Goal: Find specific page/section: Find specific page/section

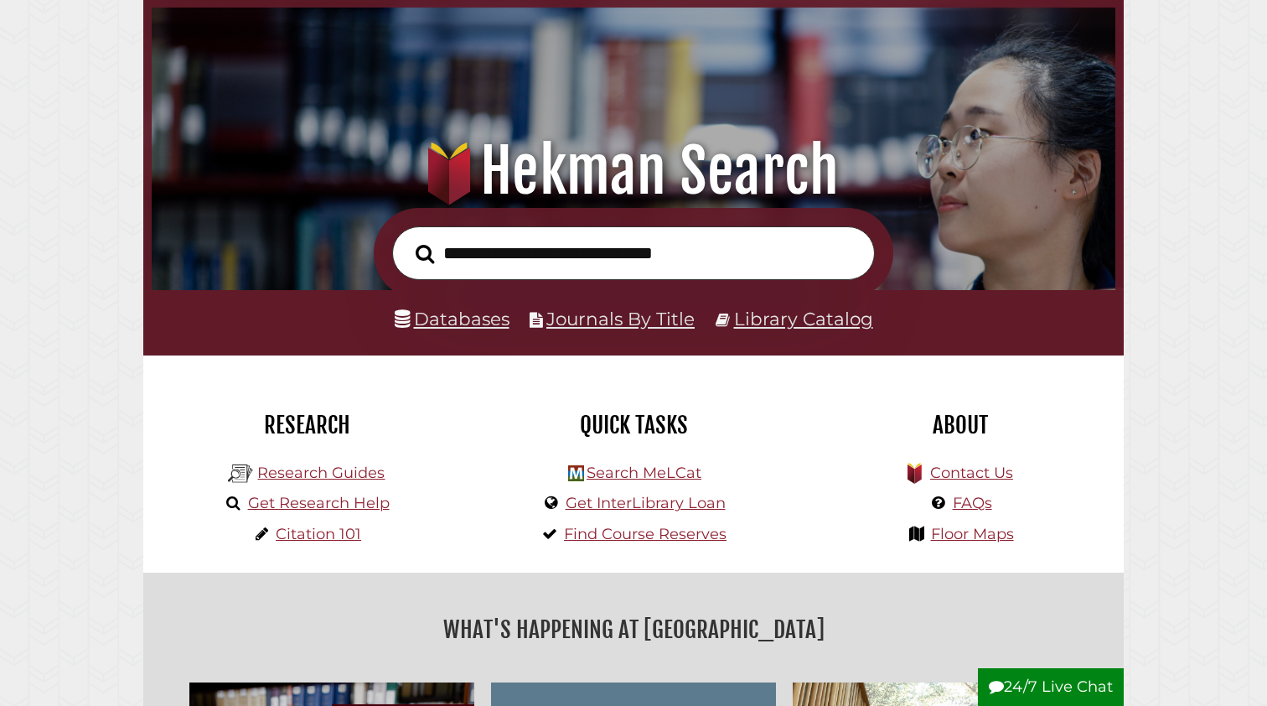
scroll to position [88, 0]
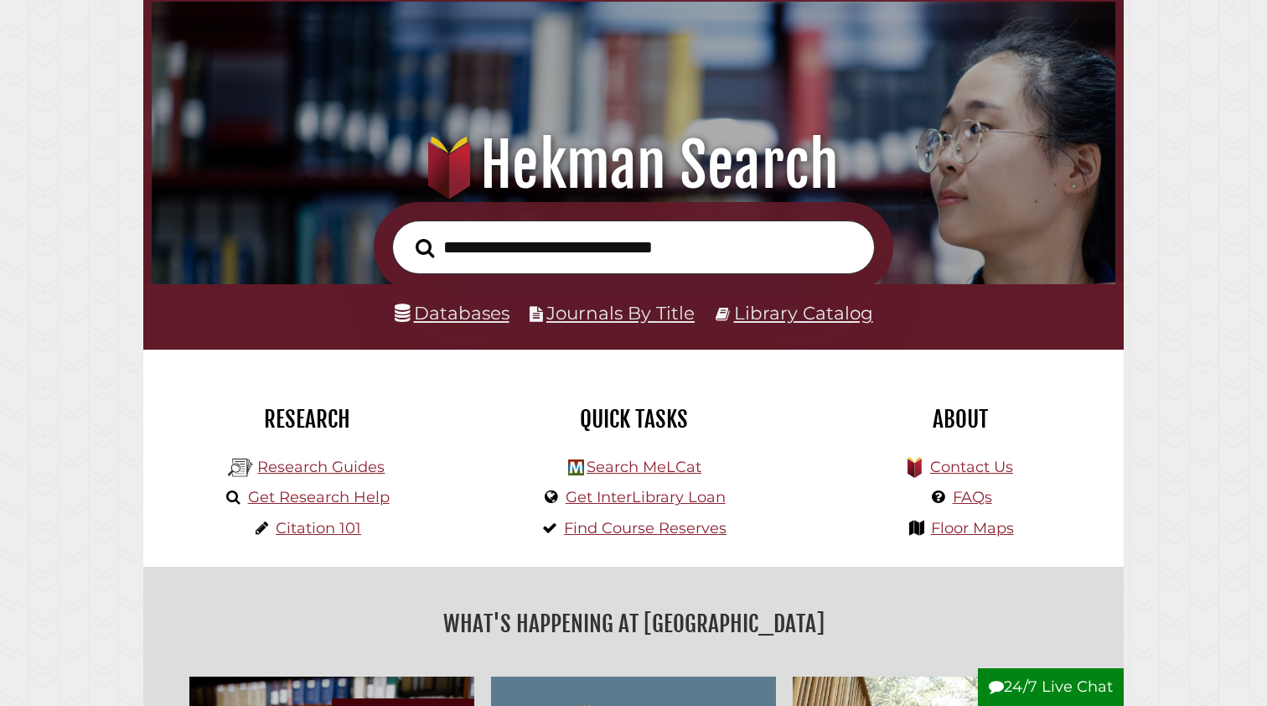
click at [483, 312] on link "Databases" at bounding box center [452, 313] width 115 height 22
click at [503, 238] on input "text" at bounding box center [633, 247] width 483 height 54
type input "**********"
click at [425, 247] on button "Search" at bounding box center [424, 248] width 35 height 29
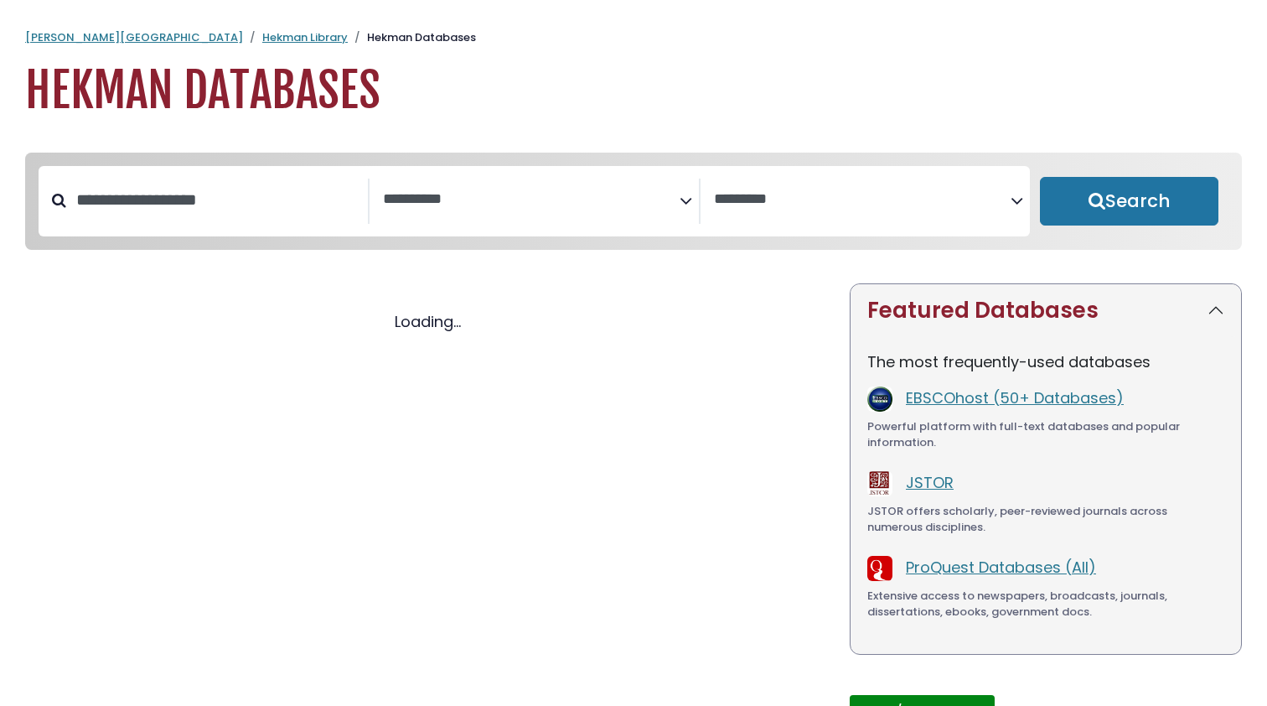
select select "Database Subject Filter"
select select "Database Vendors Filter"
select select "Database Subject Filter"
select select "Database Vendors Filter"
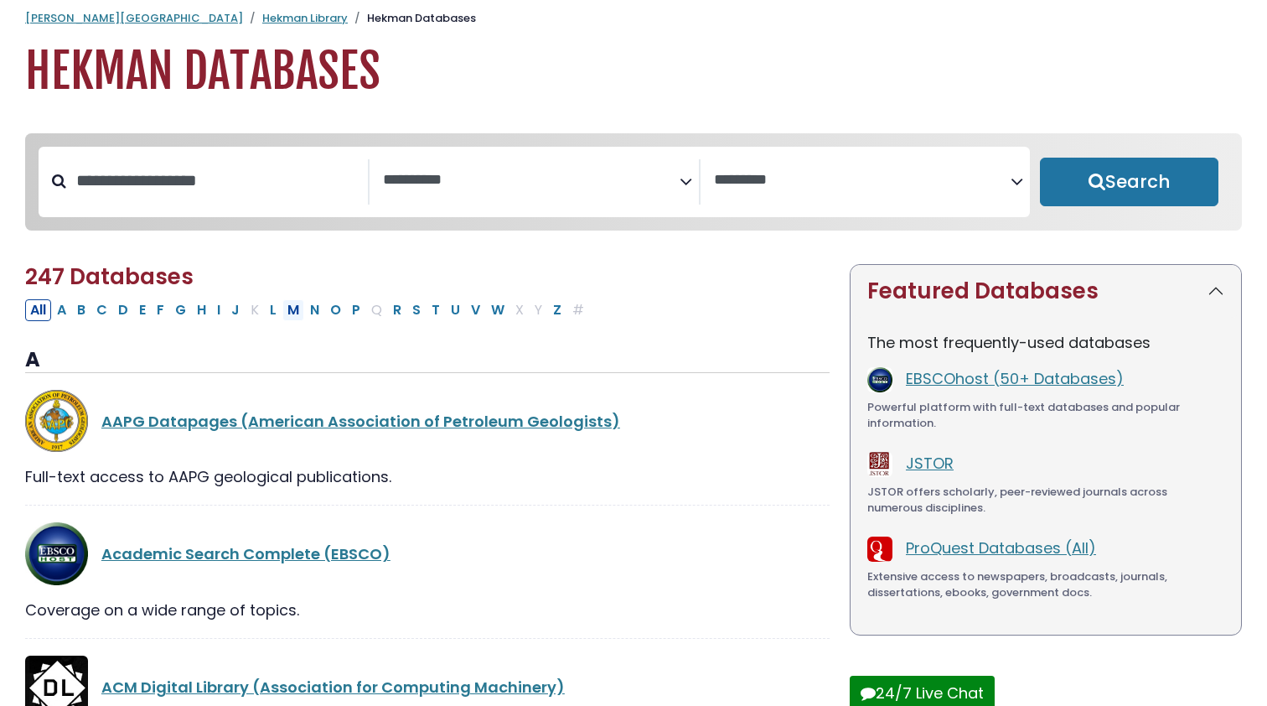
scroll to position [25, 0]
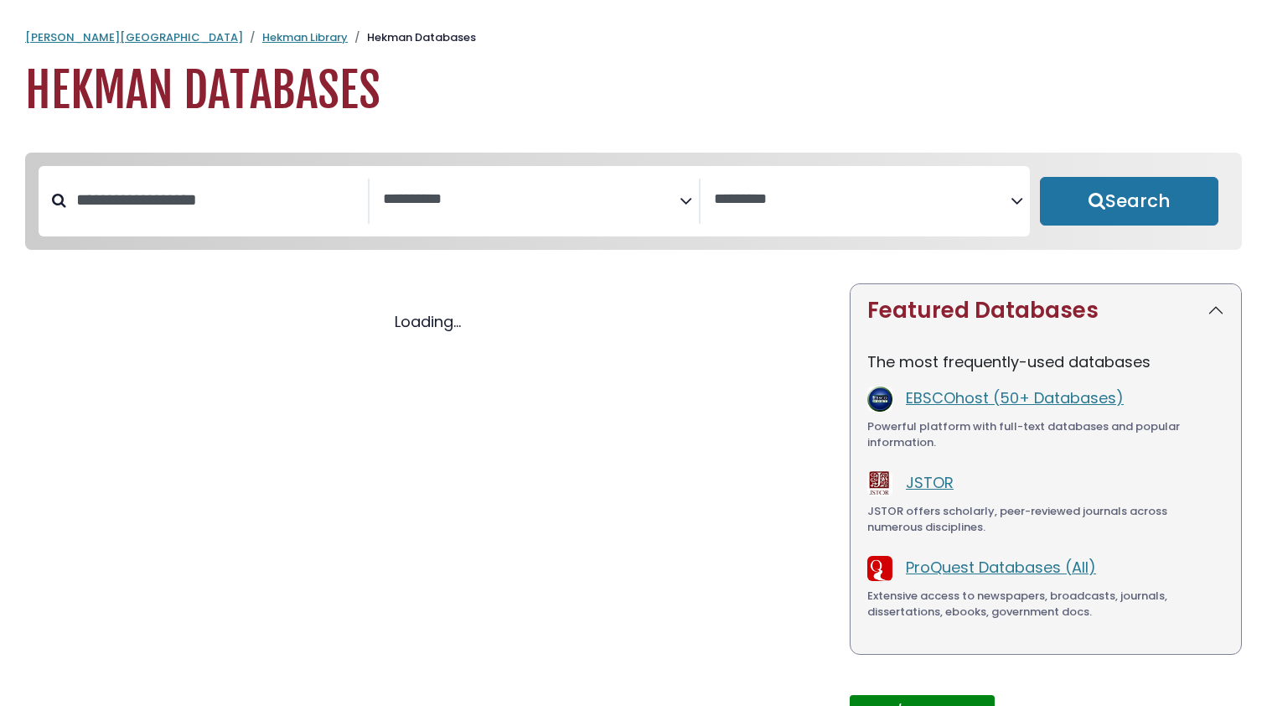
select select "Database Subject Filter"
select select "Database Vendors Filter"
select select "Database Subject Filter"
select select "Database Vendors Filter"
